Goal: Information Seeking & Learning: Learn about a topic

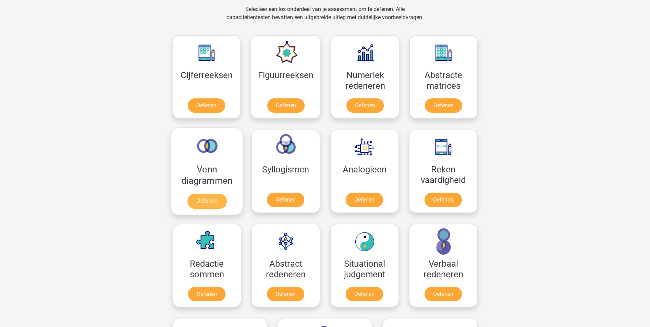
scroll to position [274, 0]
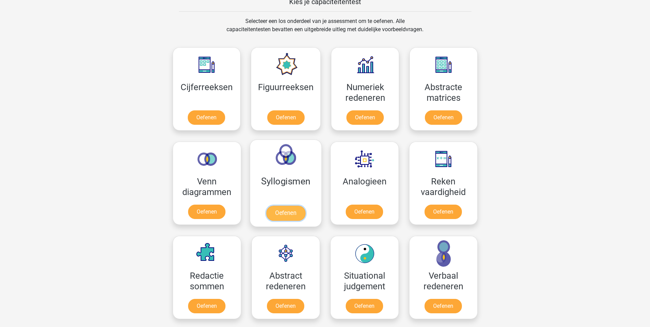
click at [288, 211] on link "Oefenen" at bounding box center [285, 213] width 39 height 15
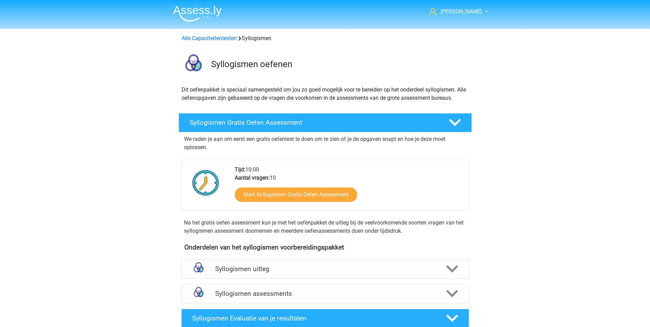
scroll to position [171, 0]
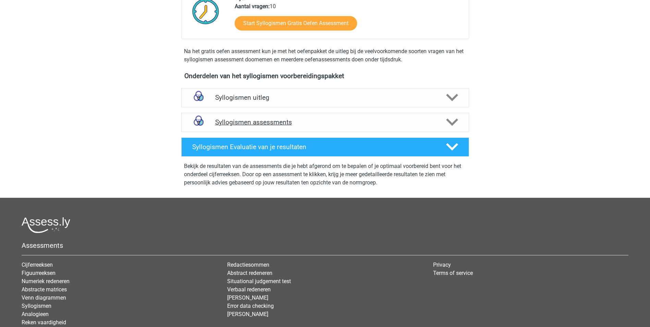
click at [276, 124] on h4 "Syllogismen assessments" at bounding box center [325, 122] width 220 height 8
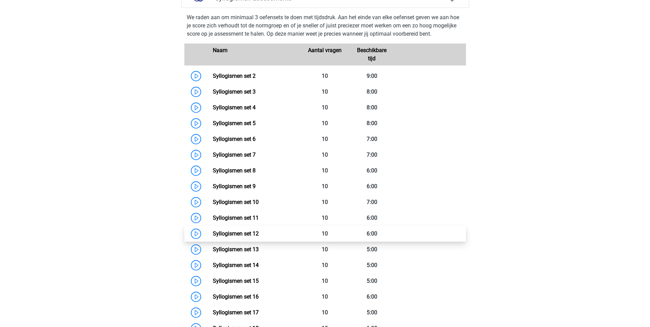
scroll to position [308, 0]
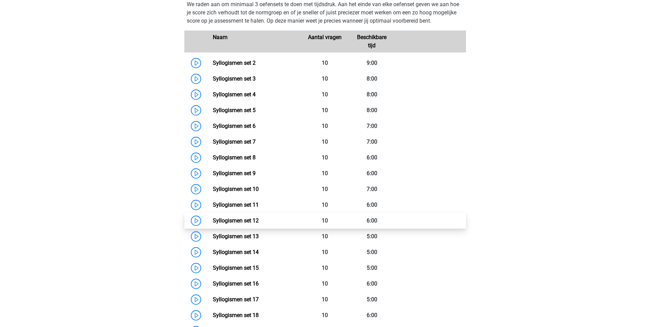
click at [213, 219] on link "Syllogismen set 12" at bounding box center [236, 220] width 46 height 7
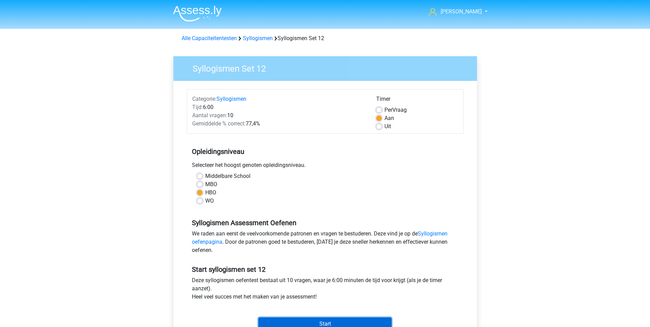
click at [338, 323] on input "Start" at bounding box center [324, 323] width 133 height 13
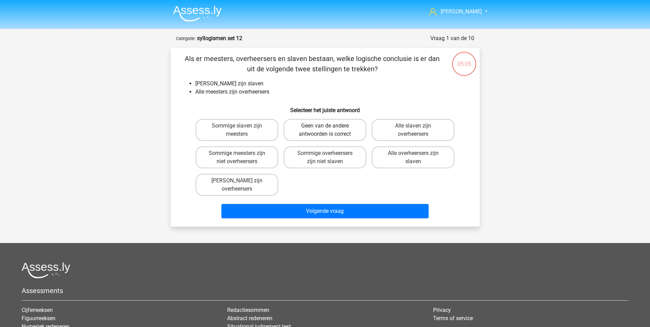
click at [347, 127] on label "Geen van de andere antwoorden is correct" at bounding box center [325, 130] width 83 height 22
click at [329, 127] on input "Geen van de andere antwoorden is correct" at bounding box center [327, 128] width 4 height 4
radio input "true"
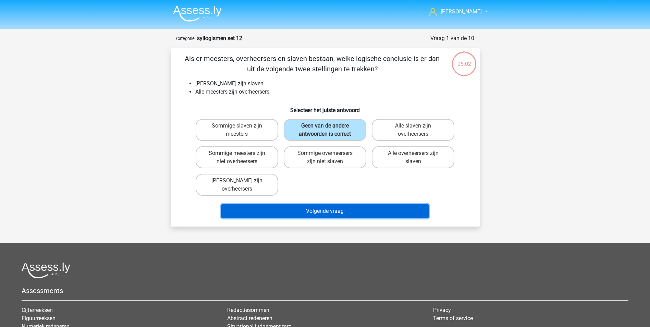
click at [374, 212] on button "Volgende vraag" at bounding box center [324, 211] width 207 height 14
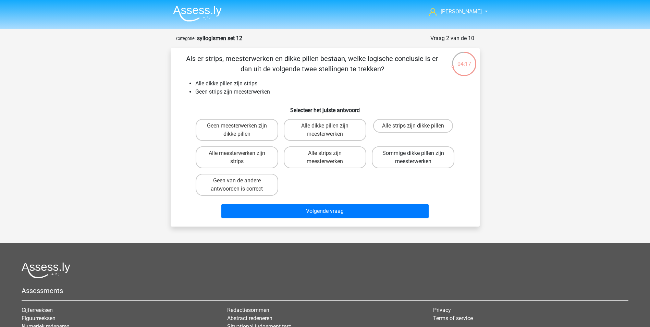
click at [401, 160] on label "Sommige dikke pillen zijn meesterwerken" at bounding box center [413, 157] width 83 height 22
click at [413, 158] on input "Sommige dikke pillen zijn meesterwerken" at bounding box center [415, 155] width 4 height 4
radio input "true"
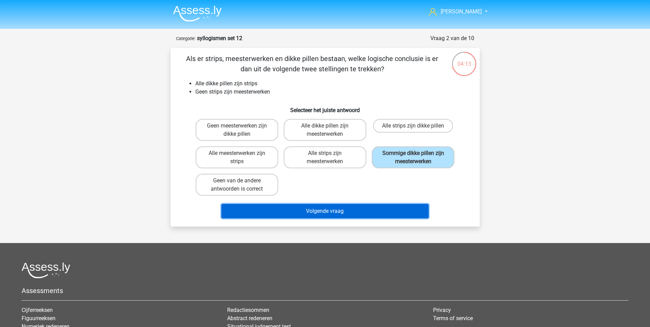
click at [352, 213] on button "Volgende vraag" at bounding box center [324, 211] width 207 height 14
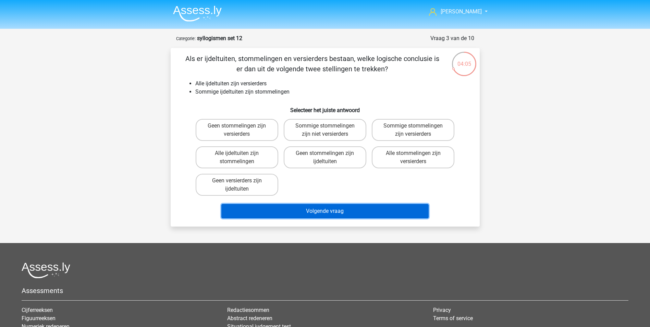
click at [329, 214] on button "Volgende vraag" at bounding box center [324, 211] width 207 height 14
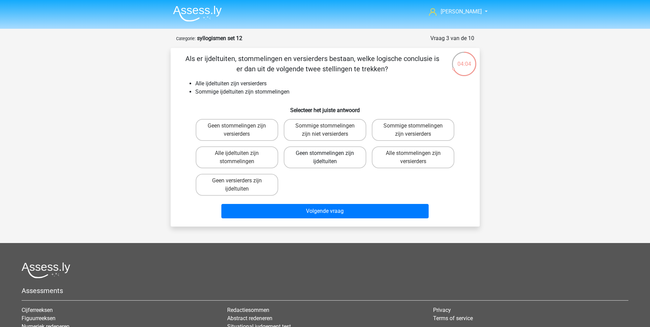
click at [324, 155] on label "Geen stommelingen zijn ijdeltuiten" at bounding box center [325, 157] width 83 height 22
click at [325, 155] on input "Geen stommelingen zijn ijdeltuiten" at bounding box center [327, 155] width 4 height 4
radio input "true"
click at [339, 219] on div "Als er ijdeltuiten, stommelingen en versierders bestaan, welke logische conclus…" at bounding box center [325, 137] width 309 height 178
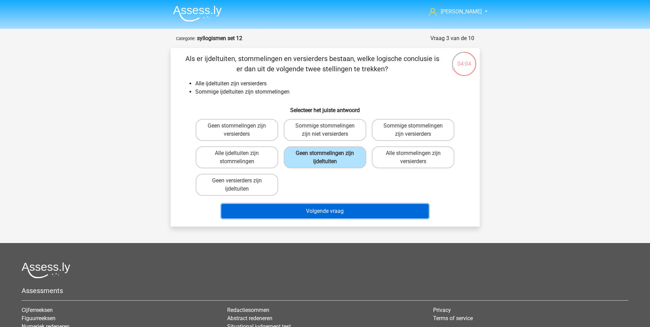
click at [339, 213] on button "Volgende vraag" at bounding box center [324, 211] width 207 height 14
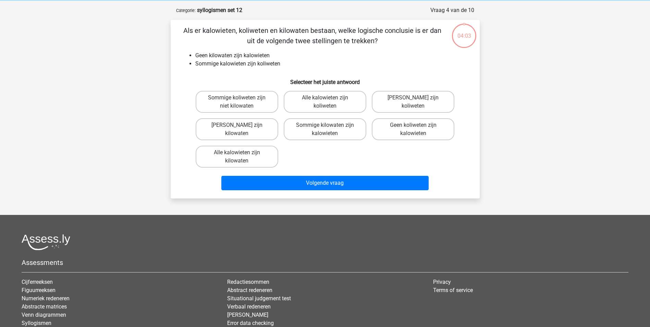
scroll to position [34, 0]
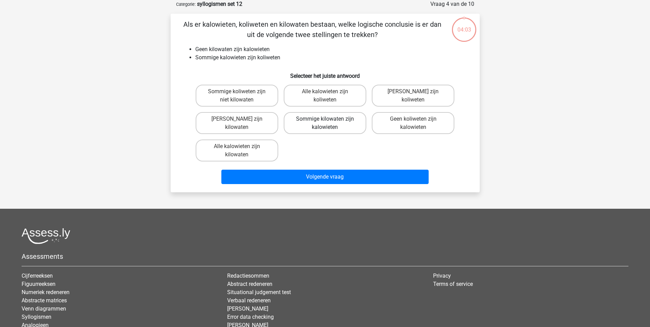
click at [326, 124] on label "Sommige kilowaten zijn kalowieten" at bounding box center [325, 123] width 83 height 22
click at [326, 123] on input "Sommige kilowaten zijn kalowieten" at bounding box center [327, 121] width 4 height 4
radio input "true"
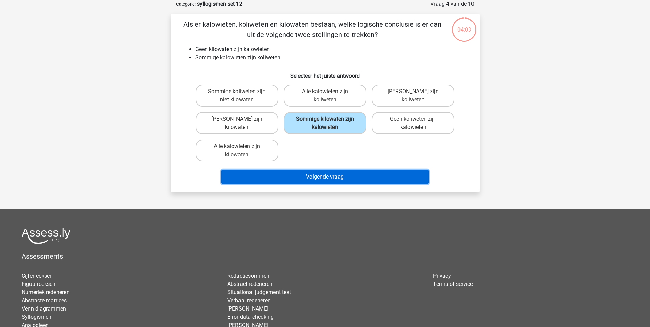
click at [333, 174] on button "Volgende vraag" at bounding box center [324, 177] width 207 height 14
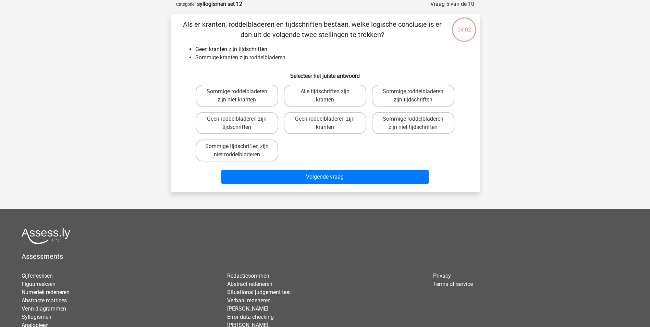
click at [328, 123] on input "Geen roddelbladeren zijn kranten" at bounding box center [327, 121] width 4 height 4
radio input "true"
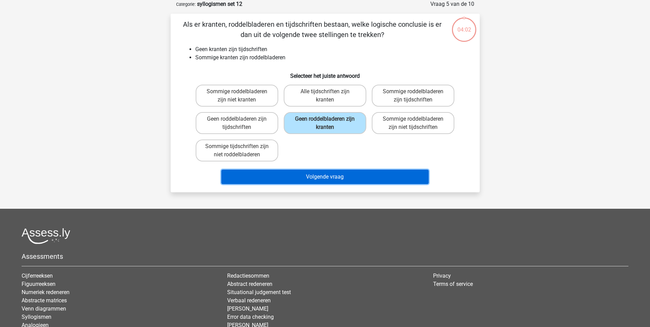
click at [334, 174] on button "Volgende vraag" at bounding box center [324, 177] width 207 height 14
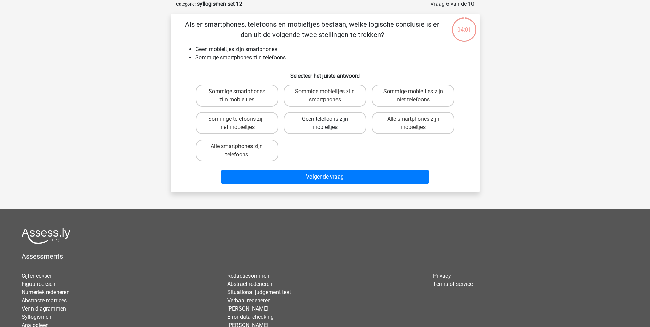
click at [323, 122] on label "Geen telefoons zijn mobieltjes" at bounding box center [325, 123] width 83 height 22
click at [325, 122] on input "Geen telefoons zijn mobieltjes" at bounding box center [327, 121] width 4 height 4
radio input "true"
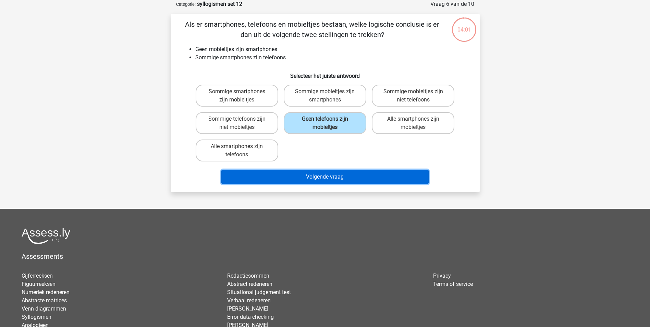
click at [327, 175] on button "Volgende vraag" at bounding box center [324, 177] width 207 height 14
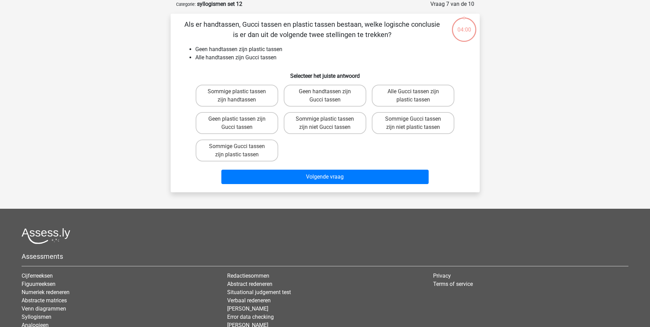
click at [322, 124] on label "Sommige plastic tassen zijn niet Gucci tassen" at bounding box center [325, 123] width 83 height 22
click at [325, 123] on input "Sommige plastic tassen zijn niet Gucci tassen" at bounding box center [327, 121] width 4 height 4
radio input "true"
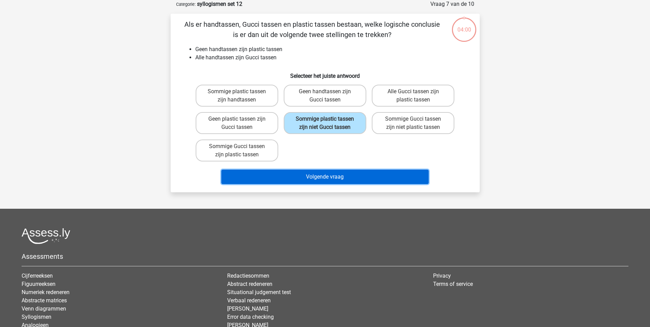
click at [322, 176] on button "Volgende vraag" at bounding box center [324, 177] width 207 height 14
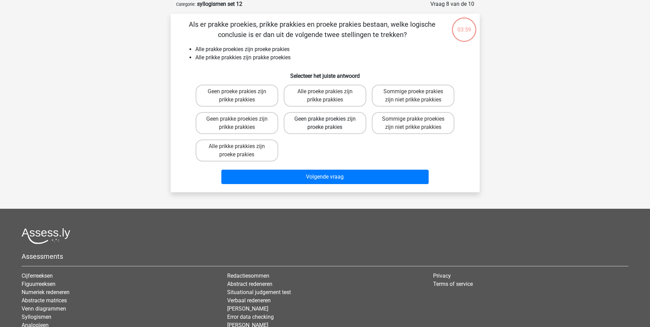
click at [318, 121] on label "Geen prakke proekies zijn proeke prakies" at bounding box center [325, 123] width 83 height 22
click at [325, 121] on input "Geen prakke proekies zijn proeke prakies" at bounding box center [327, 121] width 4 height 4
radio input "true"
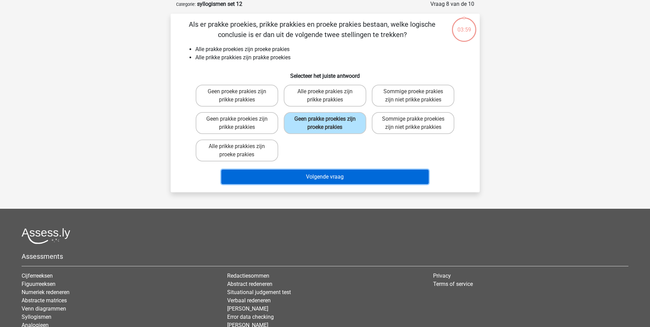
click at [321, 175] on button "Volgende vraag" at bounding box center [324, 177] width 207 height 14
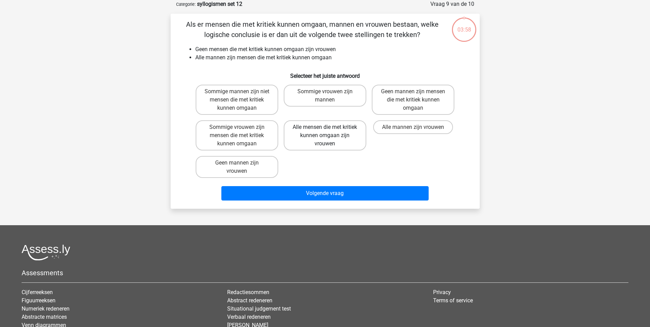
click at [322, 121] on label "Alle mensen die met kritiek kunnen omgaan zijn vrouwen" at bounding box center [325, 135] width 83 height 30
click at [325, 127] on input "Alle mensen die met kritiek kunnen omgaan zijn vrouwen" at bounding box center [327, 129] width 4 height 4
radio input "true"
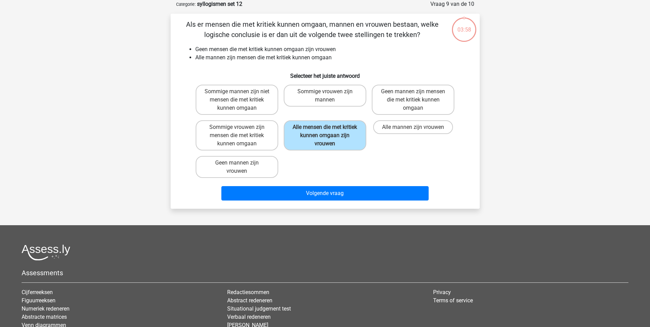
click at [330, 202] on div "Volgende vraag" at bounding box center [325, 194] width 264 height 17
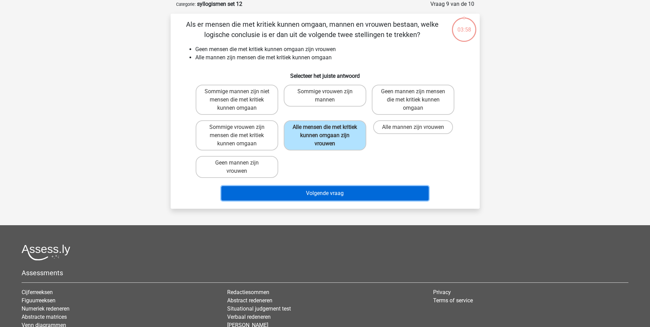
click at [327, 188] on button "Volgende vraag" at bounding box center [324, 193] width 207 height 14
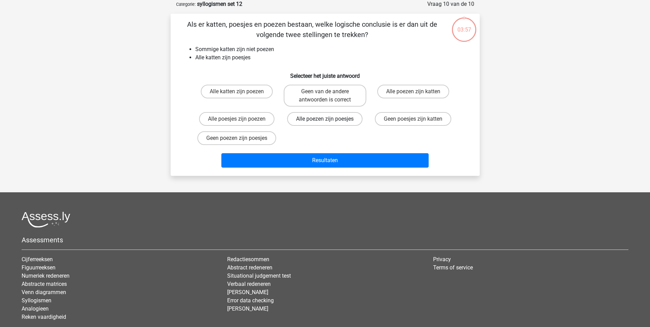
click at [323, 114] on label "Alle poezen zijn poesjes" at bounding box center [324, 119] width 75 height 14
click at [325, 119] on input "Alle poezen zijn poesjes" at bounding box center [327, 121] width 4 height 4
radio input "true"
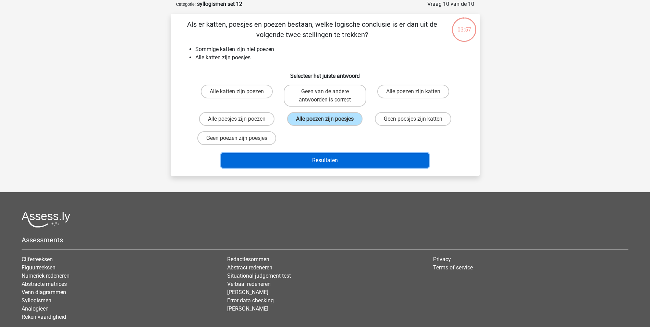
click at [327, 157] on button "Resultaten" at bounding box center [324, 160] width 207 height 14
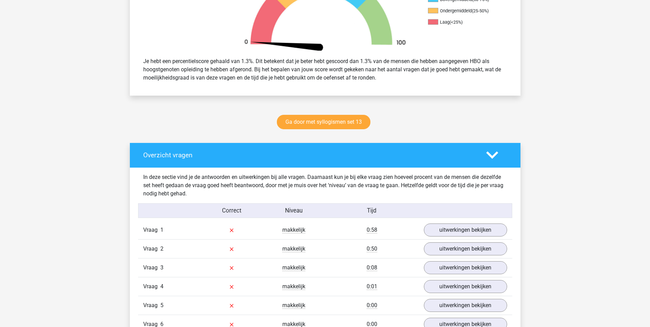
scroll to position [343, 0]
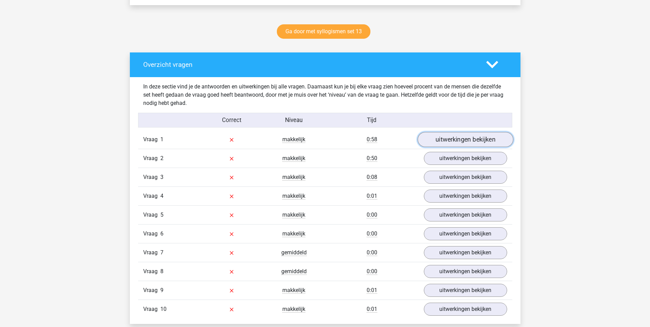
click at [455, 142] on link "uitwerkingen bekijken" at bounding box center [465, 139] width 96 height 15
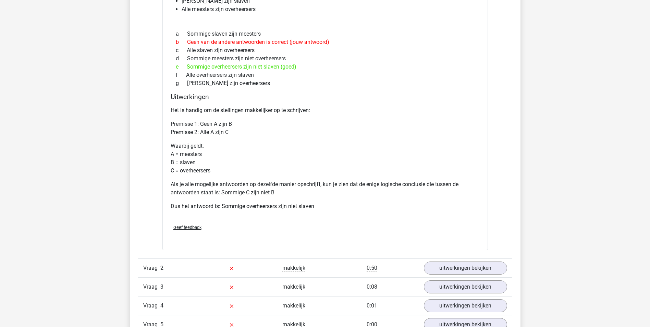
scroll to position [548, 0]
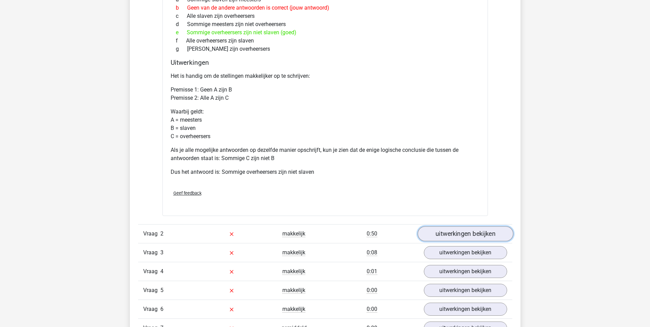
click at [468, 234] on link "uitwerkingen bekijken" at bounding box center [465, 233] width 96 height 15
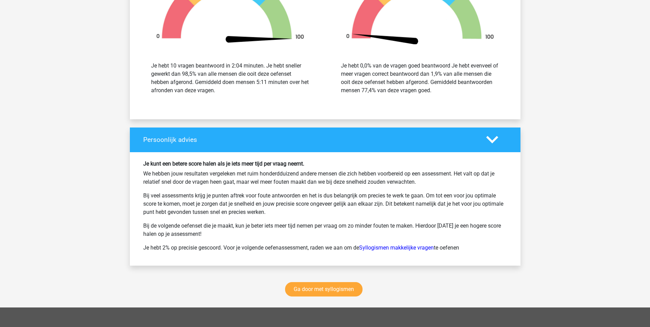
scroll to position [1404, 0]
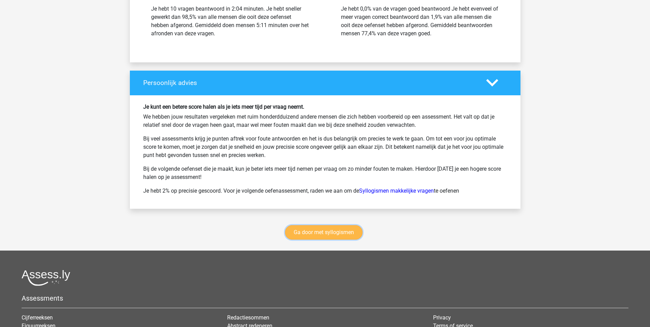
click at [312, 239] on link "Ga door met syllogismen" at bounding box center [323, 232] width 77 height 14
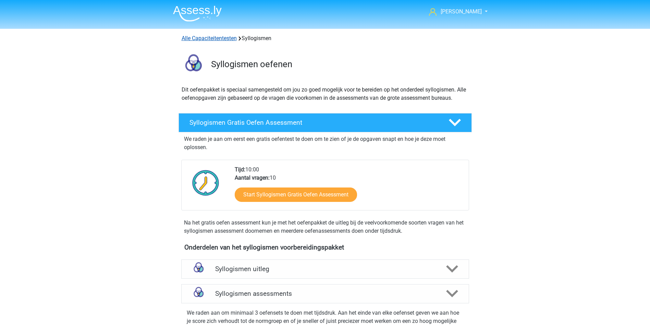
click at [223, 38] on link "Alle Capaciteitentesten" at bounding box center [209, 38] width 55 height 7
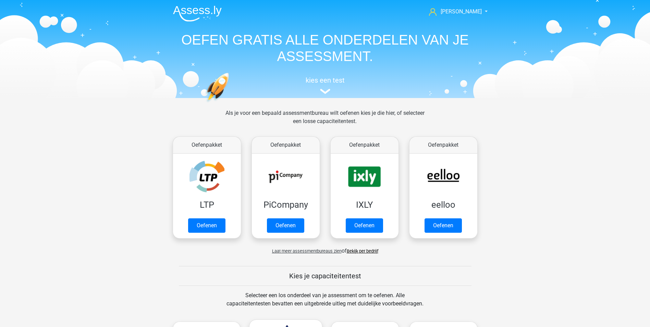
scroll to position [291, 0]
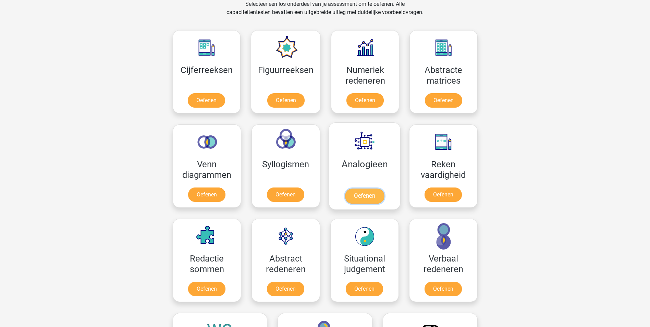
click at [376, 195] on link "Oefenen" at bounding box center [364, 195] width 39 height 15
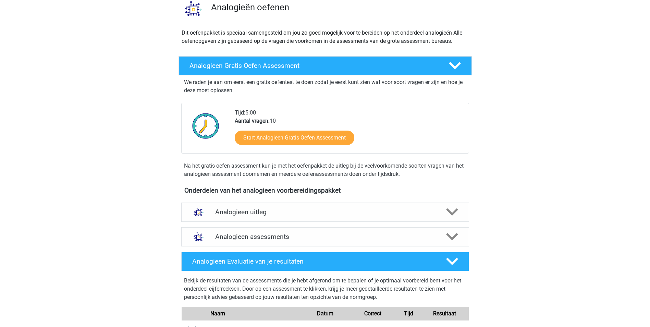
scroll to position [137, 0]
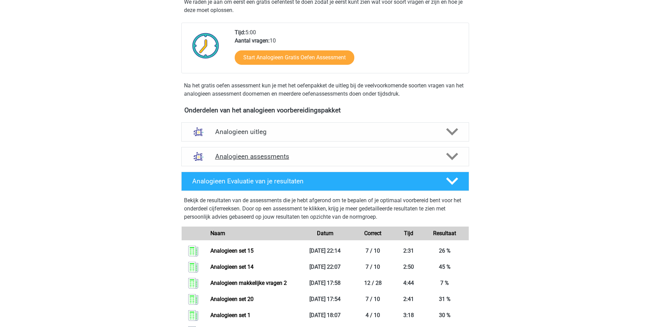
click at [275, 156] on h4 "Analogieen assessments" at bounding box center [325, 156] width 220 height 8
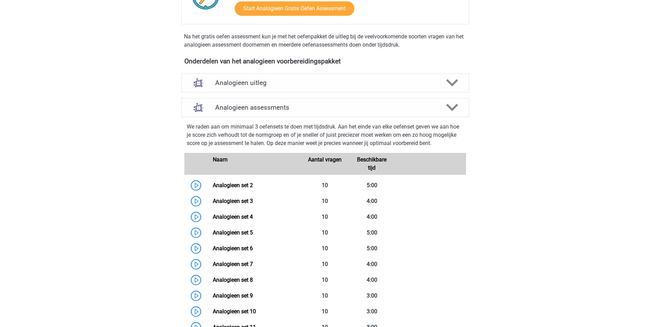
scroll to position [308, 0]
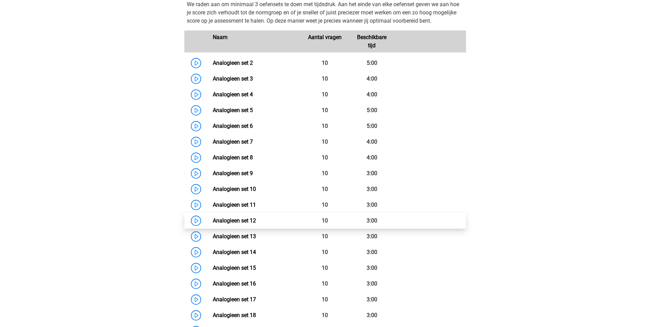
click at [213, 221] on link "Analogieen set 12" at bounding box center [234, 220] width 43 height 7
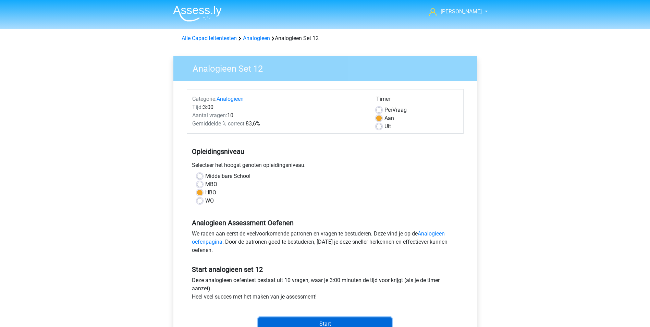
click at [357, 322] on input "Start" at bounding box center [324, 323] width 133 height 13
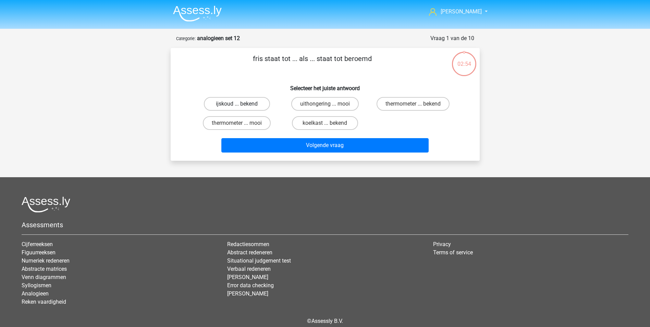
click at [263, 102] on label "ijskoud ... bekend" at bounding box center [237, 104] width 66 height 14
click at [241, 104] on input "ijskoud ... bekend" at bounding box center [239, 106] width 4 height 4
radio input "true"
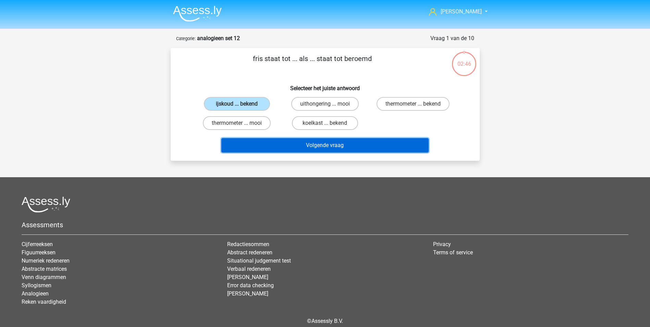
click at [317, 146] on button "Volgende vraag" at bounding box center [324, 145] width 207 height 14
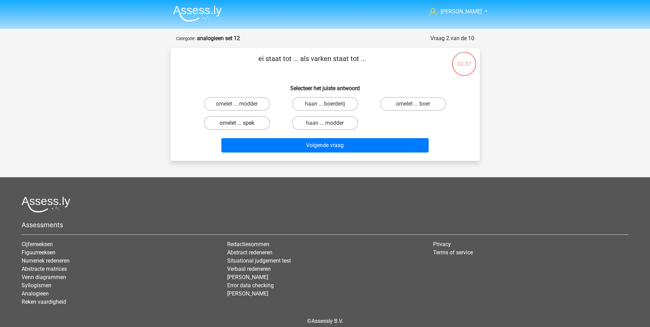
click at [255, 122] on label "omelet ... spek" at bounding box center [237, 123] width 66 height 14
click at [241, 123] on input "omelet ... spek" at bounding box center [239, 125] width 4 height 4
radio input "true"
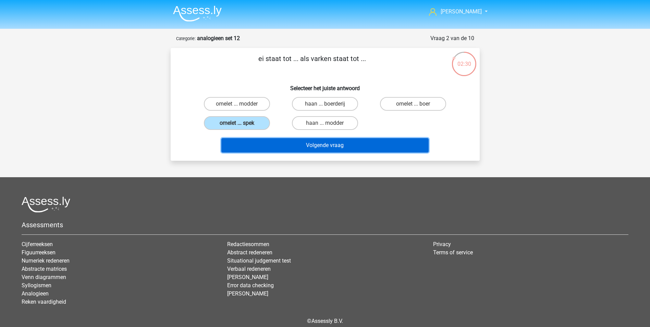
click at [340, 147] on button "Volgende vraag" at bounding box center [324, 145] width 207 height 14
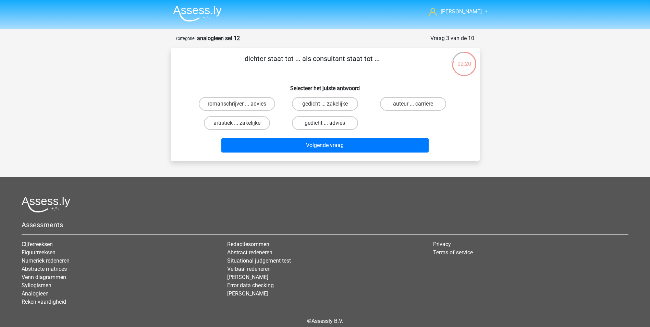
click at [344, 124] on label "gedicht ... advies" at bounding box center [325, 123] width 66 height 14
click at [329, 124] on input "gedicht ... advies" at bounding box center [327, 125] width 4 height 4
radio input "true"
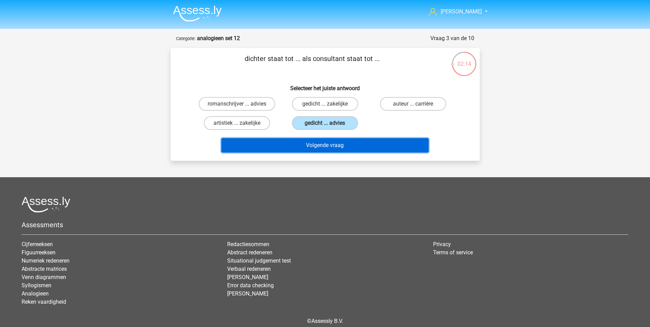
click at [361, 146] on button "Volgende vraag" at bounding box center [324, 145] width 207 height 14
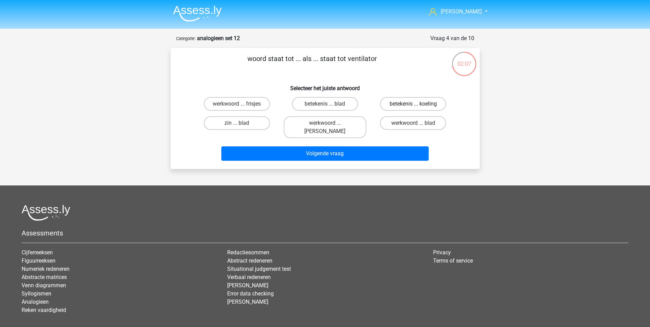
click at [435, 104] on label "betekenis ... koeling" at bounding box center [413, 104] width 66 height 14
click at [418, 104] on input "betekenis ... koeling" at bounding box center [415, 106] width 4 height 4
radio input "true"
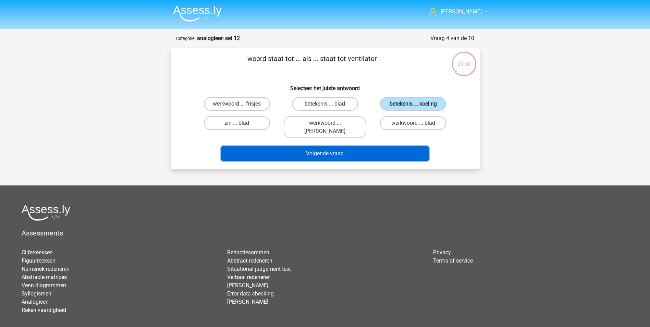
click at [378, 146] on button "Volgende vraag" at bounding box center [324, 153] width 207 height 14
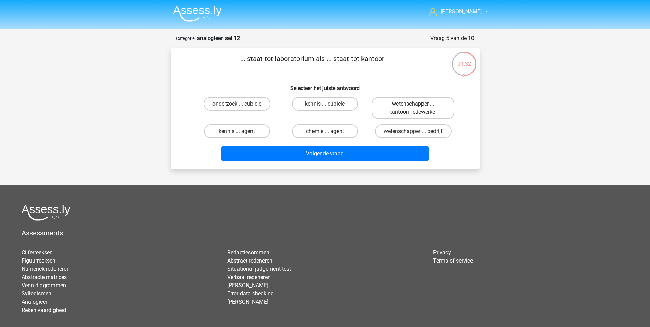
click at [442, 106] on label "wetenschapper ... kantoormedewerker" at bounding box center [413, 108] width 83 height 22
click at [418, 106] on input "wetenschapper ... kantoormedewerker" at bounding box center [415, 106] width 4 height 4
radio input "true"
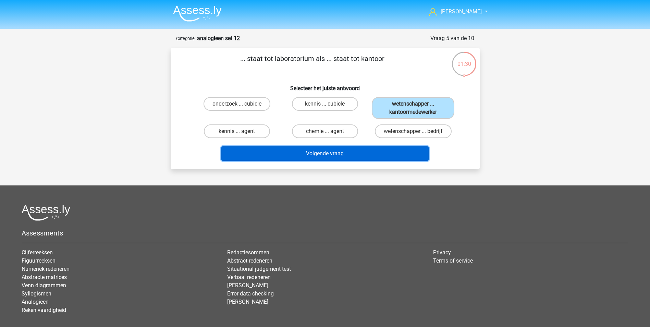
click at [393, 153] on button "Volgende vraag" at bounding box center [324, 153] width 207 height 14
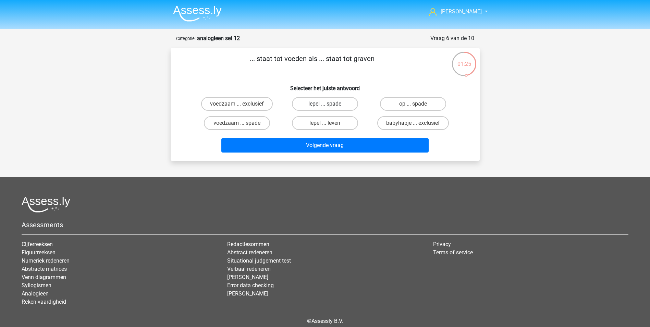
click at [350, 100] on label "lepel ... spade" at bounding box center [325, 104] width 66 height 14
click at [329, 104] on input "lepel ... spade" at bounding box center [327, 106] width 4 height 4
radio input "true"
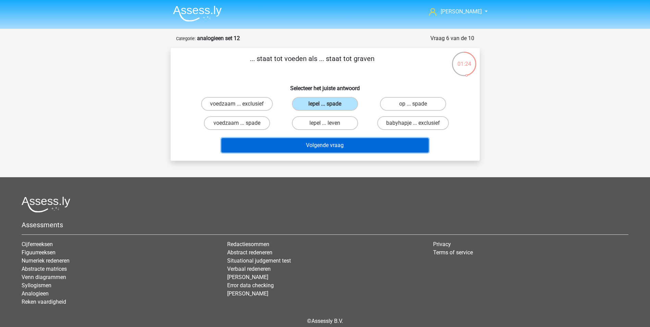
click at [350, 142] on button "Volgende vraag" at bounding box center [324, 145] width 207 height 14
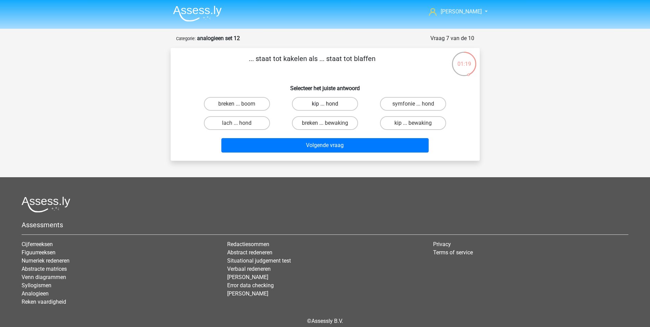
click at [345, 101] on label "kip ... hond" at bounding box center [325, 104] width 66 height 14
click at [329, 104] on input "kip ... hond" at bounding box center [327, 106] width 4 height 4
radio input "true"
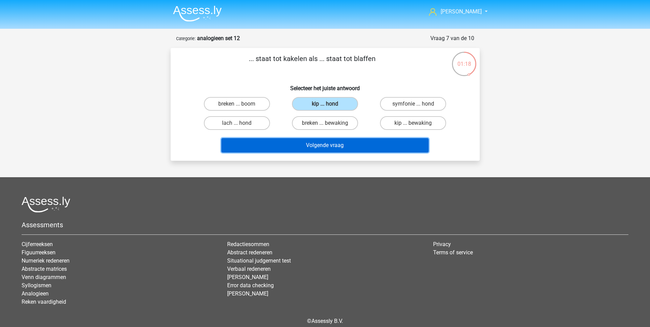
click at [351, 148] on button "Volgende vraag" at bounding box center [324, 145] width 207 height 14
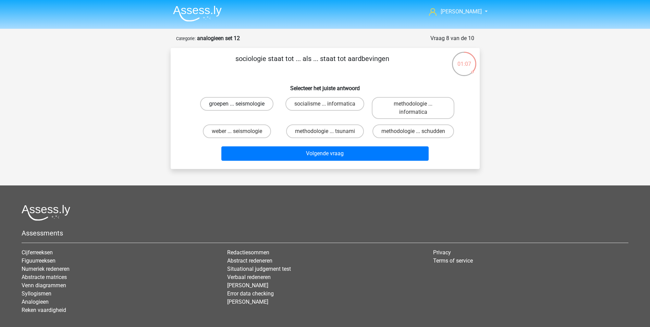
click at [262, 106] on label "groepen ... seismologie" at bounding box center [236, 104] width 73 height 14
click at [241, 106] on input "groepen ... seismologie" at bounding box center [239, 106] width 4 height 4
radio input "true"
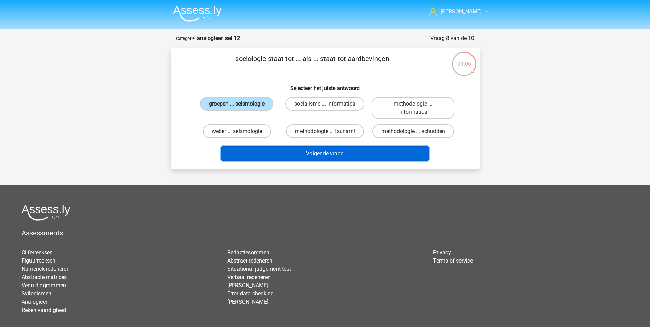
click at [326, 152] on button "Volgende vraag" at bounding box center [324, 153] width 207 height 14
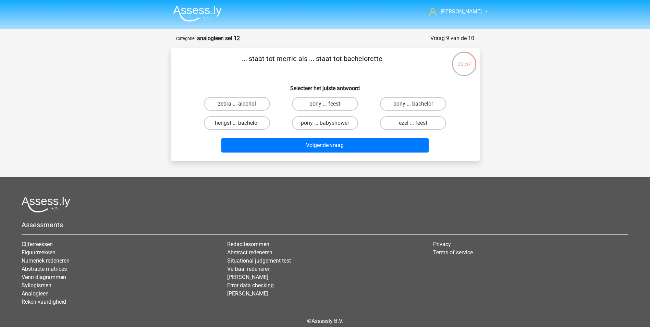
click at [250, 122] on label "hengst ... bachelor" at bounding box center [237, 123] width 66 height 14
click at [241, 123] on input "hengst ... bachelor" at bounding box center [239, 125] width 4 height 4
radio input "true"
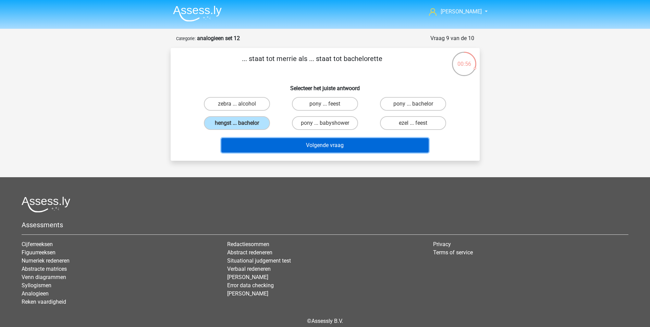
click at [305, 142] on button "Volgende vraag" at bounding box center [324, 145] width 207 height 14
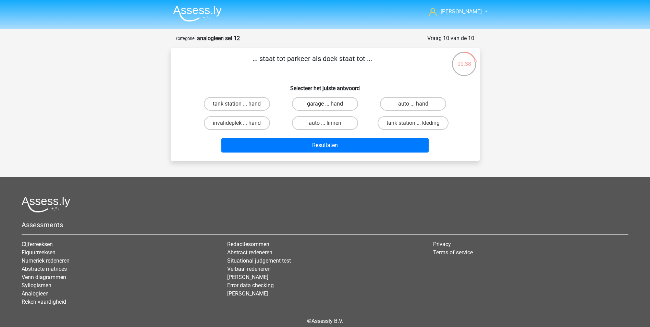
click at [345, 103] on label "garage ... hand" at bounding box center [325, 104] width 66 height 14
click at [329, 104] on input "garage ... hand" at bounding box center [327, 106] width 4 height 4
radio input "true"
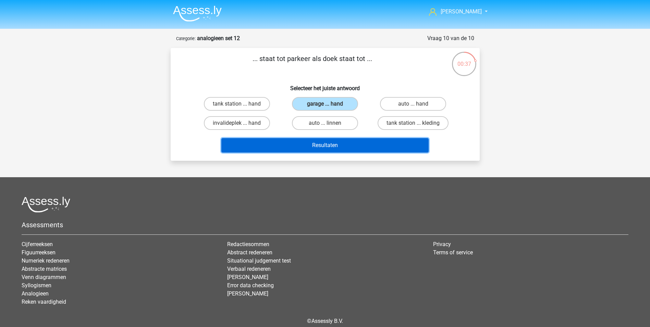
click at [351, 142] on button "Resultaten" at bounding box center [324, 145] width 207 height 14
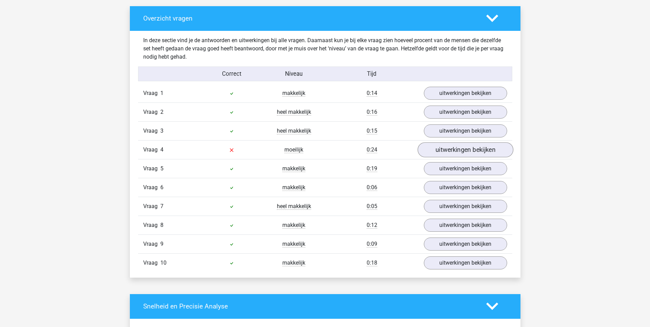
scroll to position [377, 0]
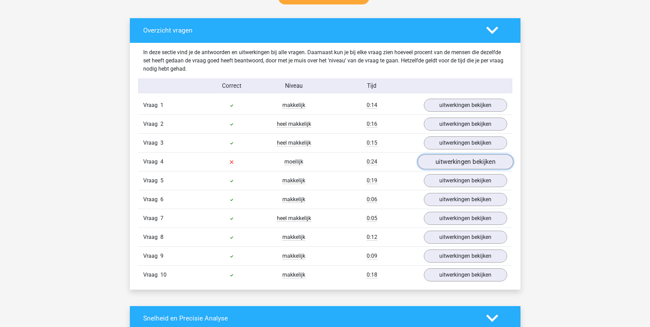
click at [454, 164] on link "uitwerkingen bekijken" at bounding box center [465, 161] width 96 height 15
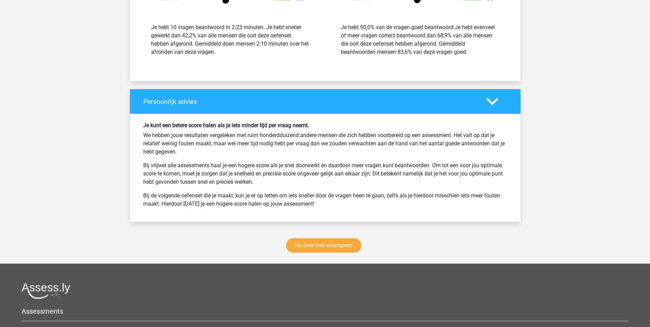
scroll to position [1062, 0]
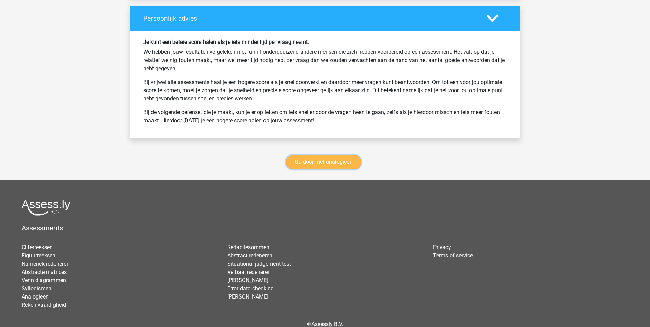
click at [323, 166] on link "Ga door met analogieen" at bounding box center [323, 162] width 75 height 14
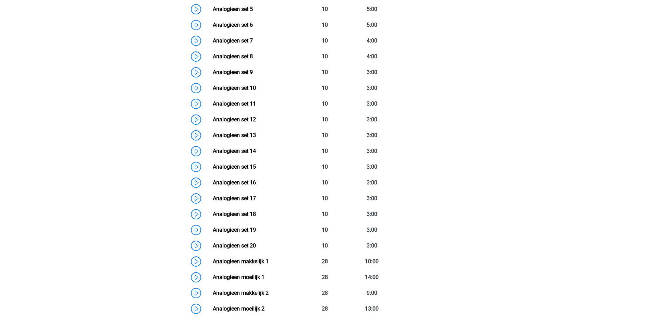
scroll to position [418, 0]
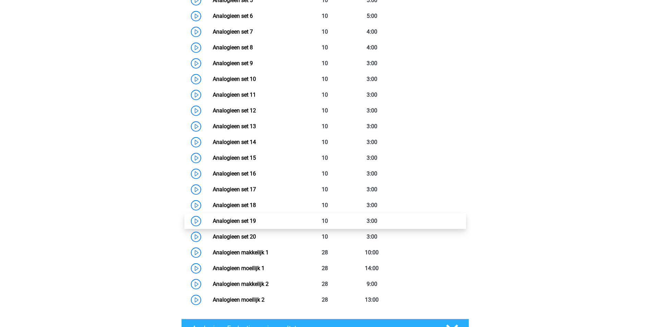
click at [213, 219] on link "Analogieen set 19" at bounding box center [234, 221] width 43 height 7
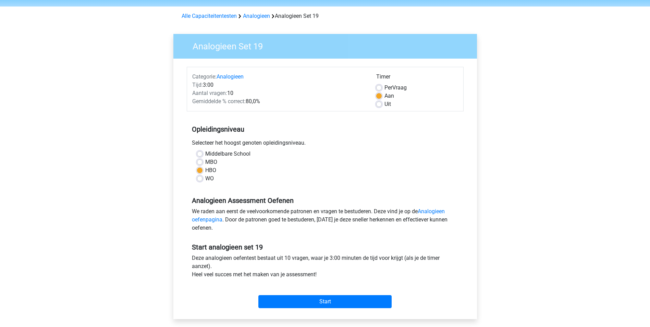
scroll to position [34, 0]
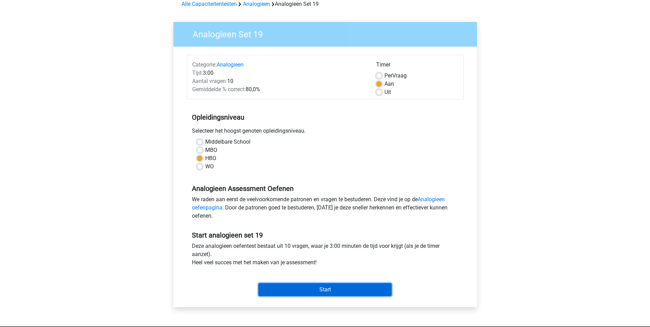
click at [322, 285] on input "Start" at bounding box center [324, 289] width 133 height 13
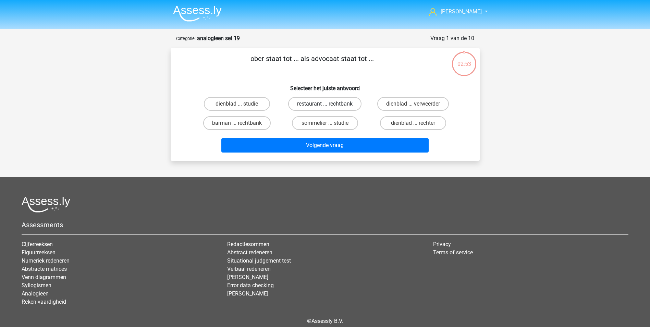
click at [344, 104] on label "restaurant ... rechtbank" at bounding box center [324, 104] width 73 height 14
click at [329, 104] on input "restaurant ... rechtbank" at bounding box center [327, 106] width 4 height 4
radio input "true"
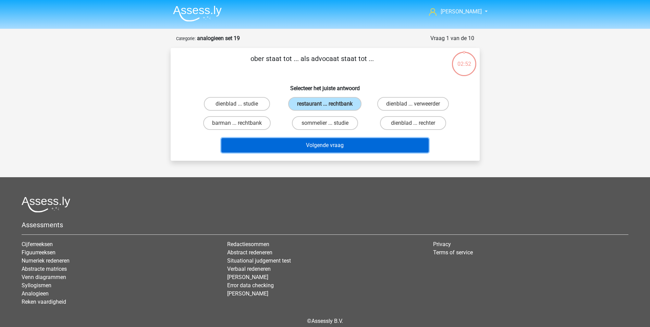
click at [367, 148] on button "Volgende vraag" at bounding box center [324, 145] width 207 height 14
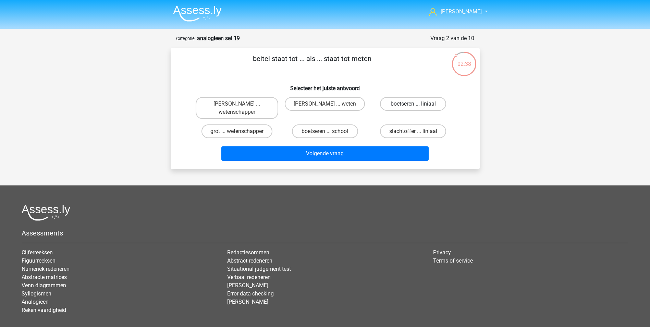
click at [412, 104] on label "boetseren ... liniaal" at bounding box center [413, 104] width 66 height 14
click at [413, 104] on input "boetseren ... liniaal" at bounding box center [415, 106] width 4 height 4
radio input "true"
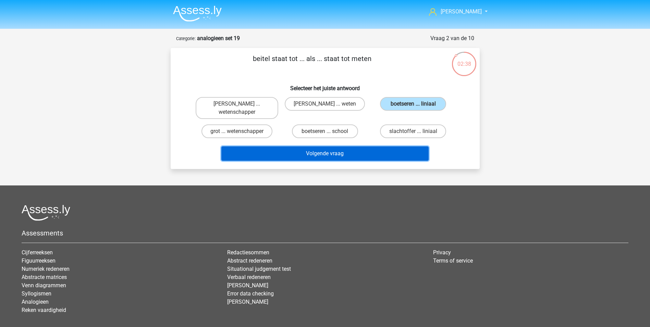
click at [370, 154] on button "Volgende vraag" at bounding box center [324, 153] width 207 height 14
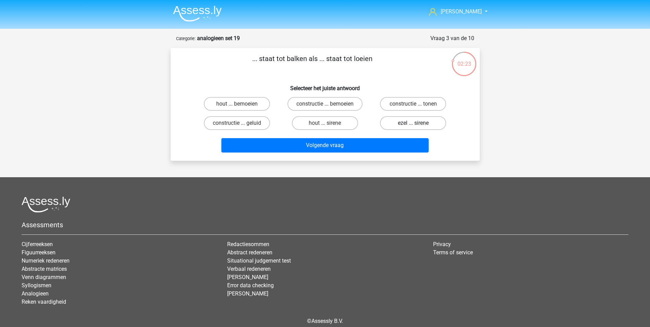
click at [412, 124] on label "ezel ... sirene" at bounding box center [413, 123] width 66 height 14
click at [413, 124] on input "ezel ... sirene" at bounding box center [415, 125] width 4 height 4
radio input "true"
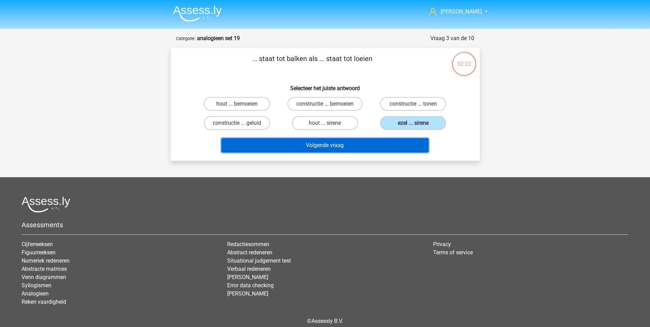
click at [359, 145] on button "Volgende vraag" at bounding box center [324, 145] width 207 height 14
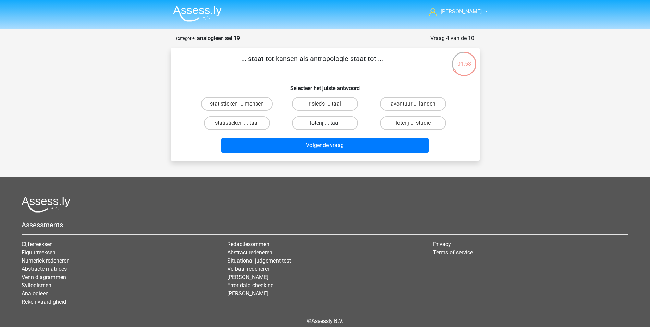
click at [348, 123] on label "loterij ... taal" at bounding box center [325, 123] width 66 height 14
click at [329, 123] on input "loterij ... taal" at bounding box center [327, 125] width 4 height 4
radio input "true"
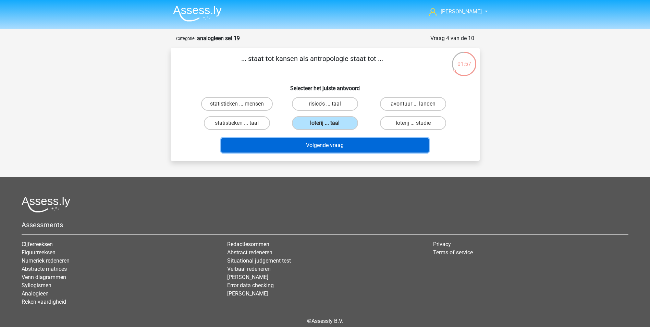
click at [346, 144] on button "Volgende vraag" at bounding box center [324, 145] width 207 height 14
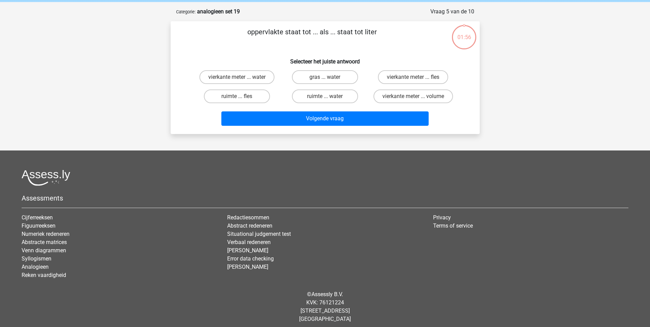
scroll to position [31, 0]
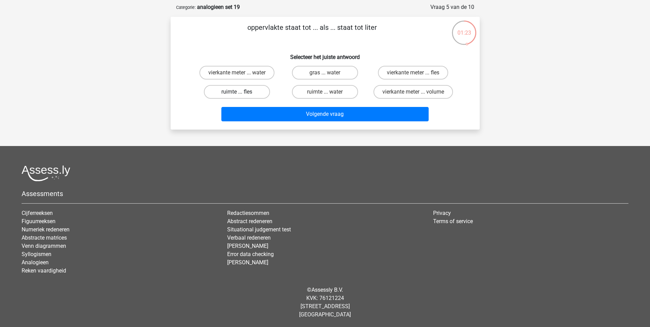
click at [228, 94] on label "ruimte ... fles" at bounding box center [237, 92] width 66 height 14
click at [237, 94] on input "ruimte ... fles" at bounding box center [239, 94] width 4 height 4
radio input "true"
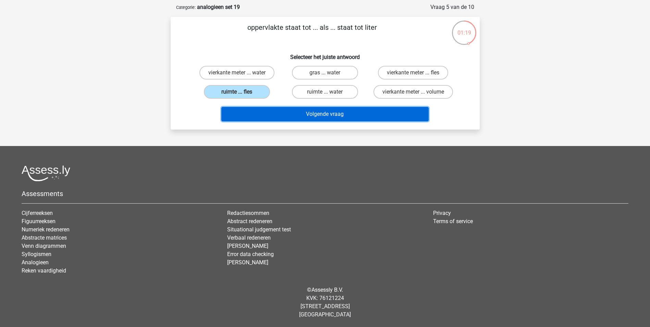
click at [307, 110] on button "Volgende vraag" at bounding box center [324, 114] width 207 height 14
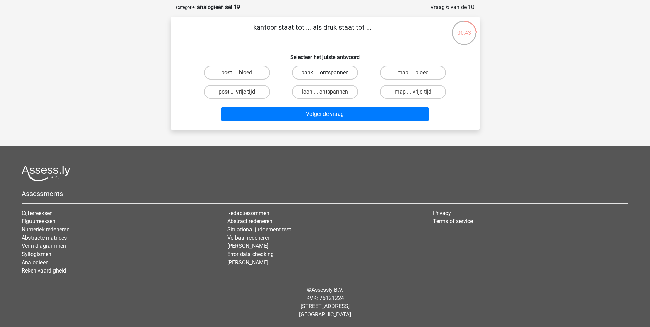
click at [339, 72] on label "bank ... ontspannen" at bounding box center [325, 73] width 66 height 14
click at [329, 73] on input "bank ... ontspannen" at bounding box center [327, 75] width 4 height 4
radio input "true"
click at [253, 90] on label "post ... vrije tijd" at bounding box center [237, 92] width 66 height 14
click at [241, 92] on input "post ... vrije tijd" at bounding box center [239, 94] width 4 height 4
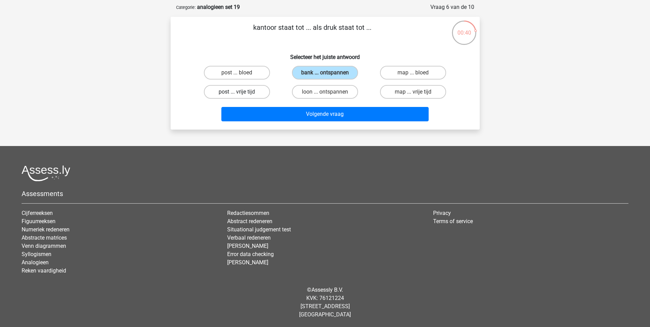
radio input "true"
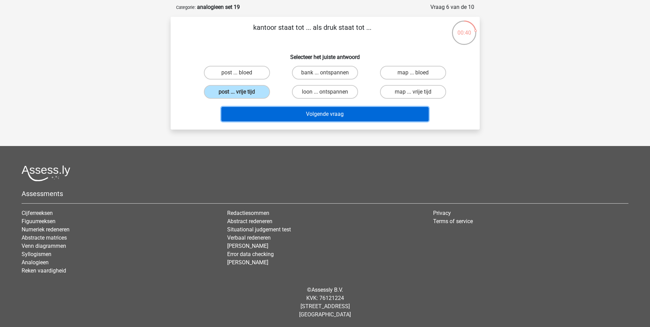
click at [304, 113] on button "Volgende vraag" at bounding box center [324, 114] width 207 height 14
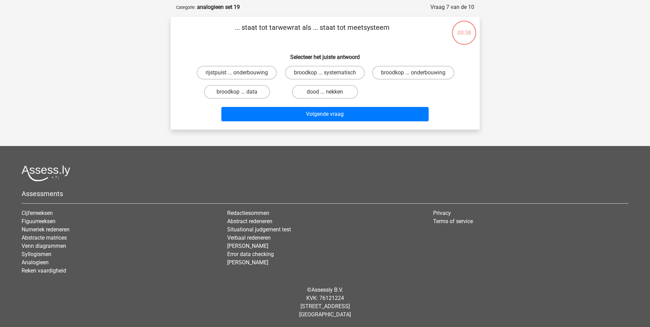
scroll to position [34, 0]
click at [343, 70] on label "broodkop ... systematisch" at bounding box center [325, 73] width 80 height 14
click at [329, 73] on input "broodkop ... systematisch" at bounding box center [327, 75] width 4 height 4
radio input "true"
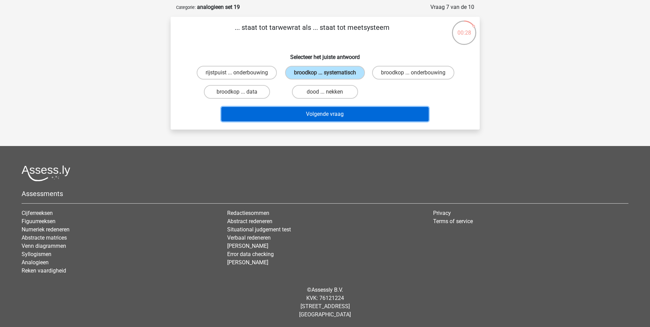
click at [362, 121] on button "Volgende vraag" at bounding box center [324, 114] width 207 height 14
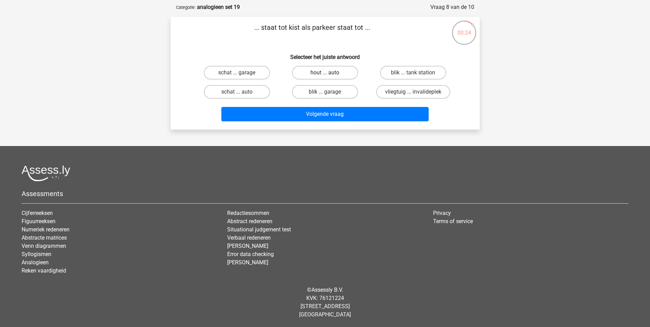
click at [328, 72] on label "hout ... auto" at bounding box center [325, 73] width 66 height 14
click at [328, 73] on input "hout ... auto" at bounding box center [327, 75] width 4 height 4
radio input "true"
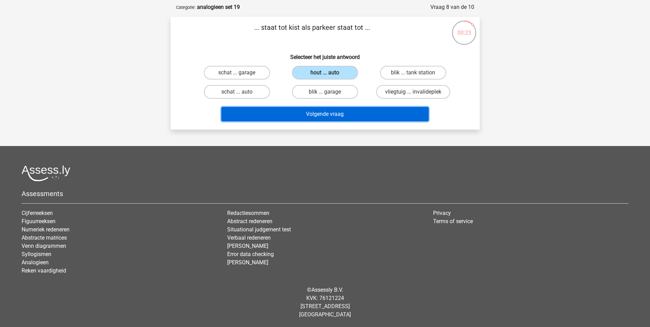
click at [328, 111] on button "Volgende vraag" at bounding box center [324, 114] width 207 height 14
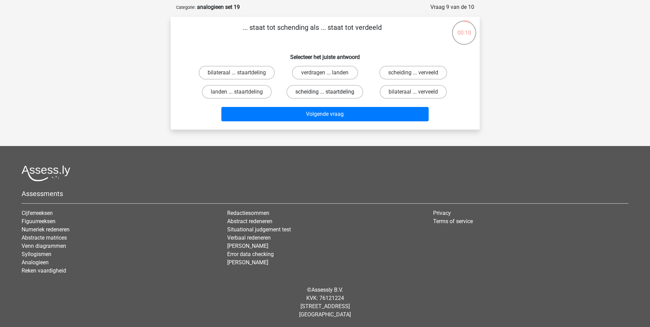
click at [351, 93] on label "scheiding ... staartdeling" at bounding box center [324, 92] width 77 height 14
click at [329, 93] on input "scheiding ... staartdeling" at bounding box center [327, 94] width 4 height 4
radio input "true"
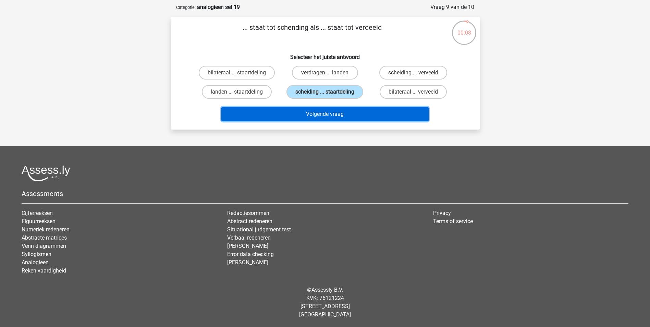
click at [350, 110] on button "Volgende vraag" at bounding box center [324, 114] width 207 height 14
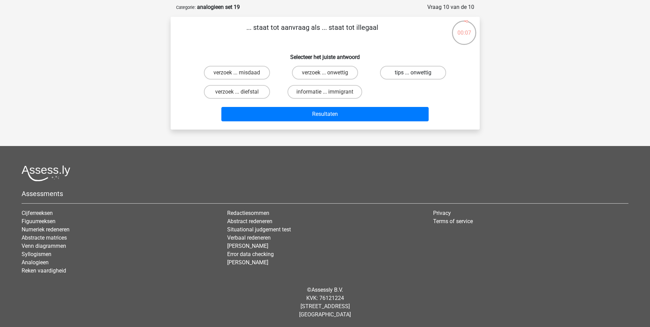
click at [396, 79] on label "tips ... onwettig" at bounding box center [413, 73] width 66 height 14
click at [413, 77] on input "tips ... onwettig" at bounding box center [415, 75] width 4 height 4
radio input "true"
click at [348, 72] on label "verzoek ... onwettig" at bounding box center [325, 73] width 66 height 14
click at [329, 73] on input "verzoek ... onwettig" at bounding box center [327, 75] width 4 height 4
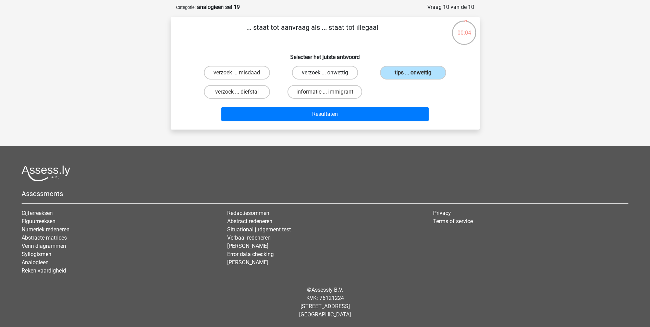
radio input "true"
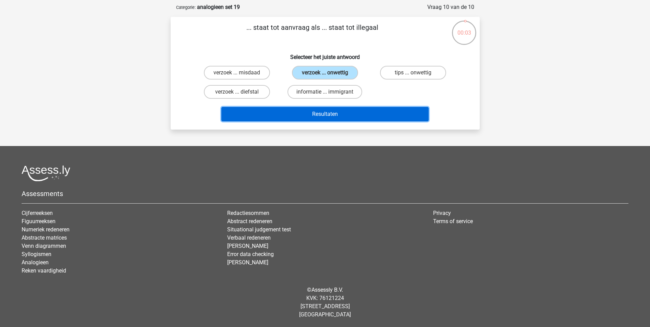
click at [353, 112] on button "Resultaten" at bounding box center [324, 114] width 207 height 14
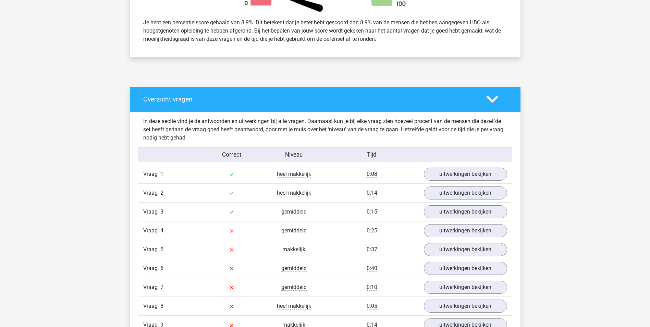
scroll to position [377, 0]
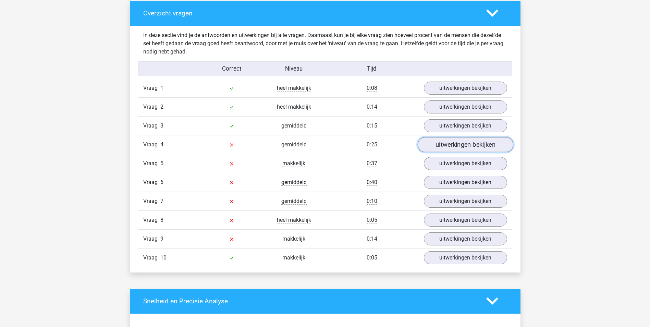
click at [442, 143] on link "uitwerkingen bekijken" at bounding box center [465, 144] width 96 height 15
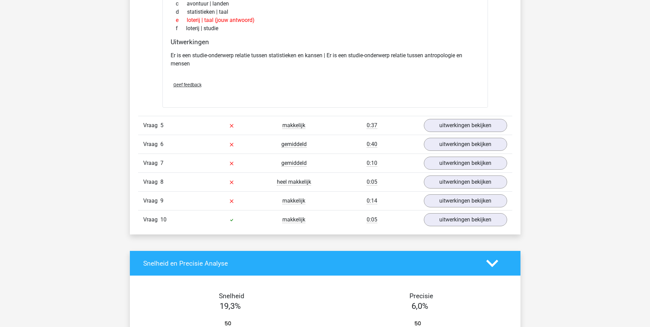
scroll to position [582, 0]
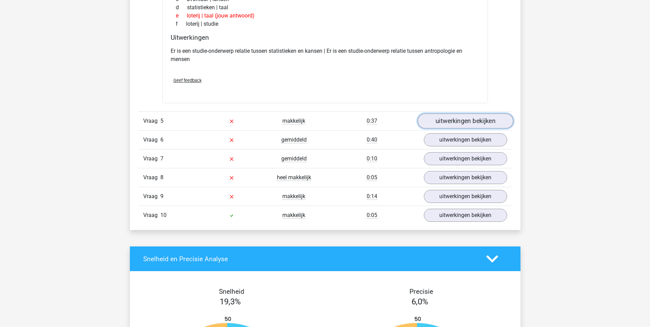
click at [450, 122] on link "uitwerkingen bekijken" at bounding box center [465, 120] width 96 height 15
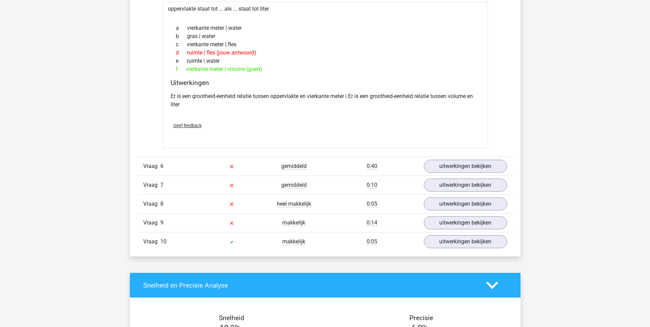
scroll to position [719, 0]
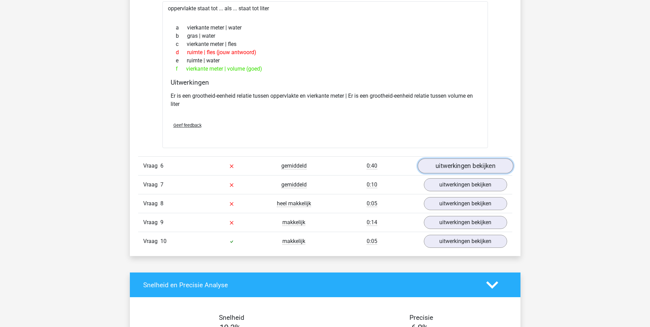
click at [448, 165] on link "uitwerkingen bekijken" at bounding box center [465, 165] width 96 height 15
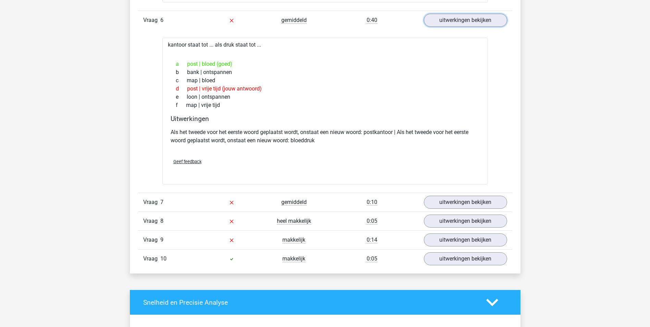
scroll to position [891, 0]
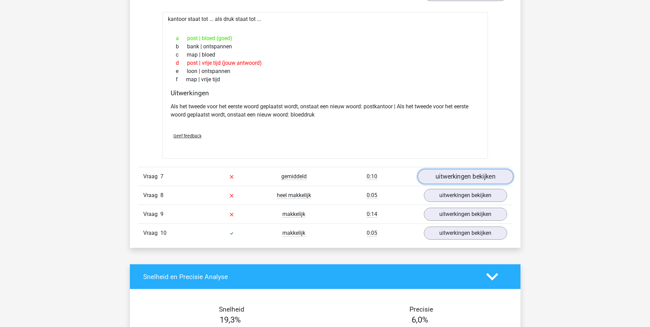
click at [446, 177] on link "uitwerkingen bekijken" at bounding box center [465, 176] width 96 height 15
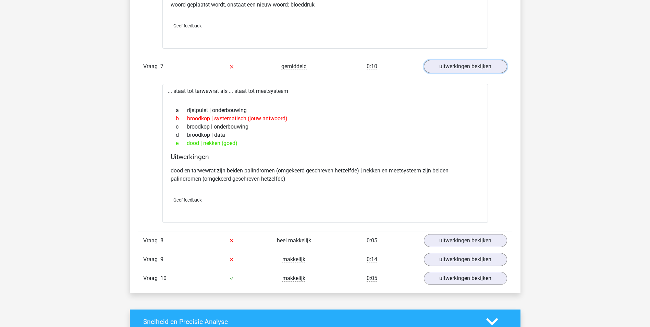
scroll to position [1028, 0]
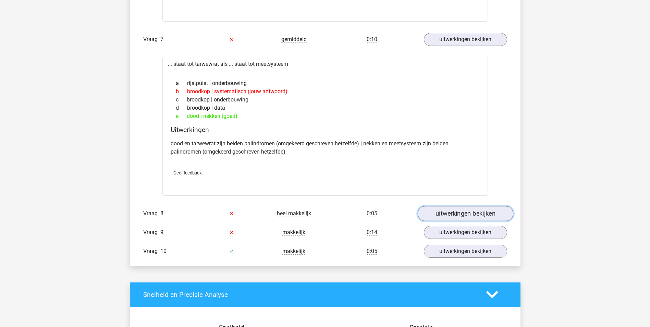
click at [454, 212] on link "uitwerkingen bekijken" at bounding box center [465, 213] width 96 height 15
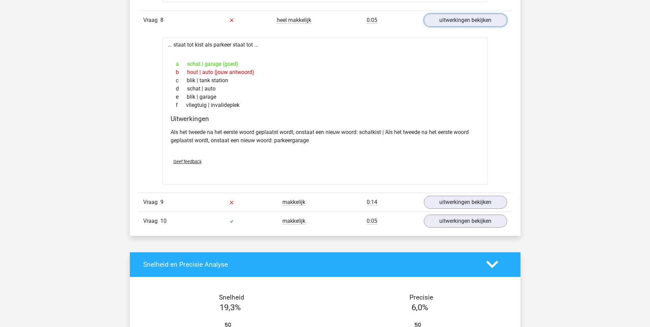
scroll to position [1233, 0]
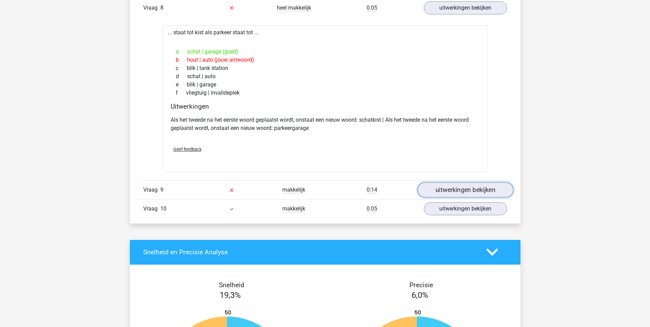
click at [458, 192] on link "uitwerkingen bekijken" at bounding box center [465, 189] width 96 height 15
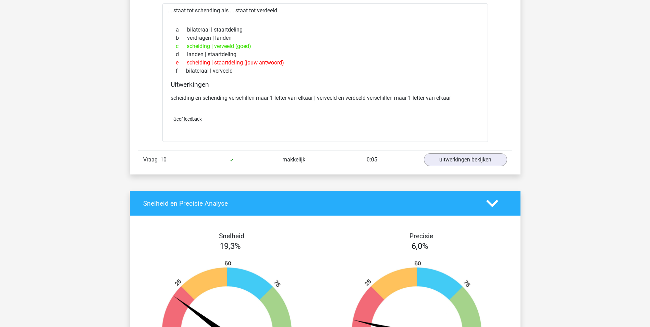
scroll to position [1439, 0]
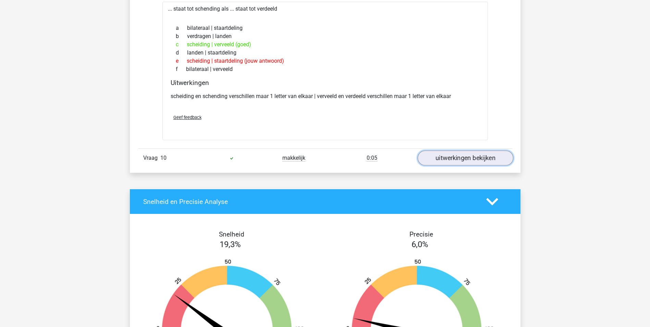
click at [458, 163] on link "uitwerkingen bekijken" at bounding box center [465, 157] width 96 height 15
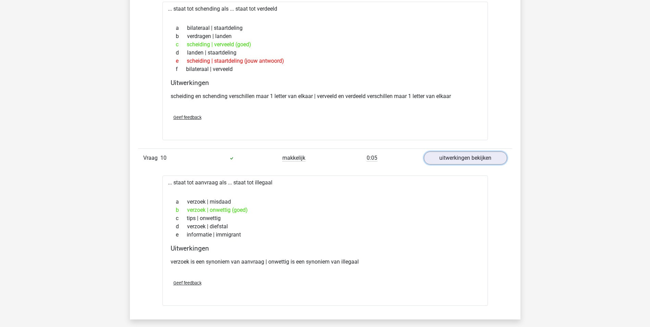
scroll to position [1473, 0]
